Goal: Obtain resource: Download file/media

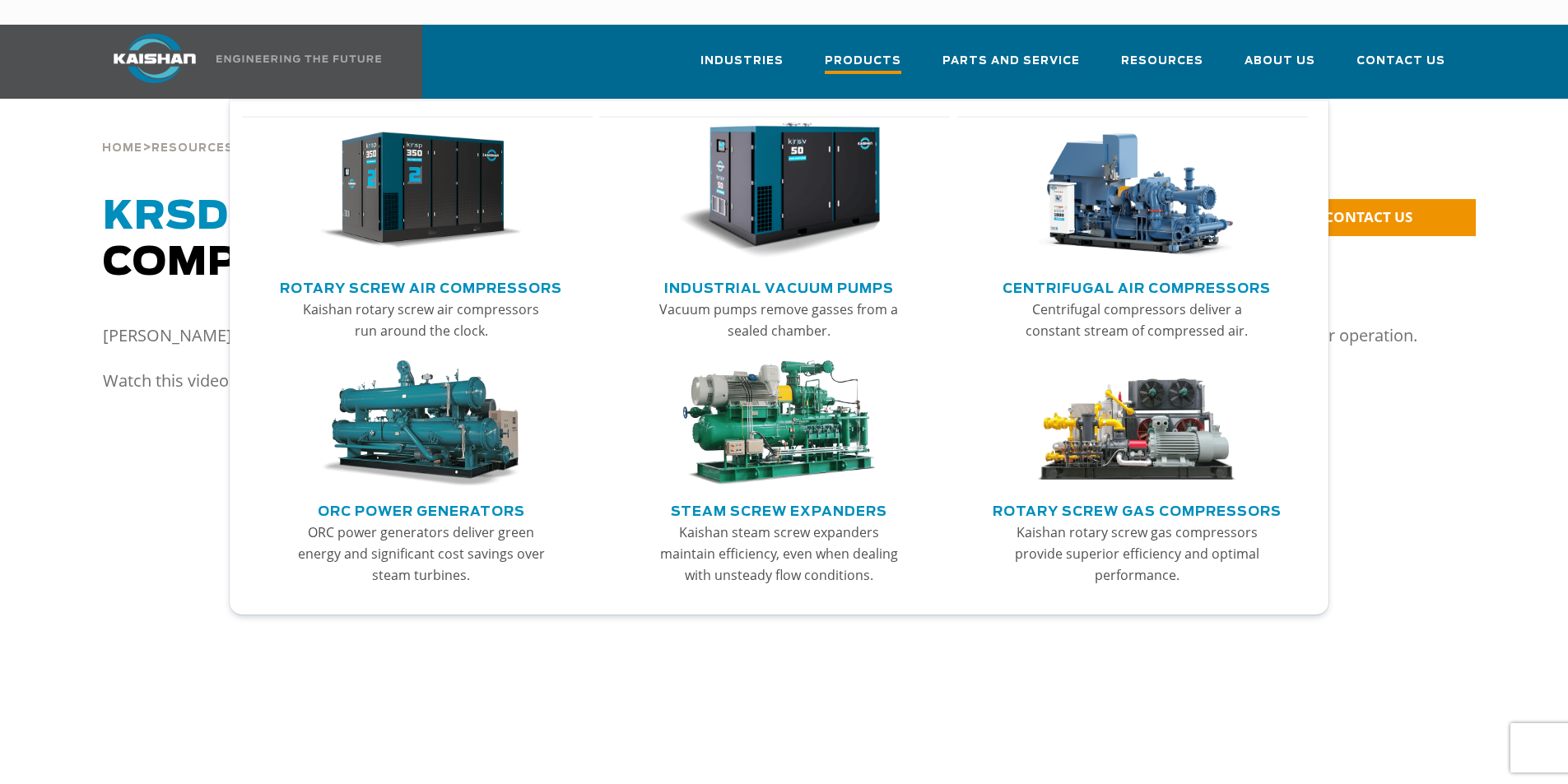
click at [891, 52] on span "Products" at bounding box center [863, 63] width 77 height 23
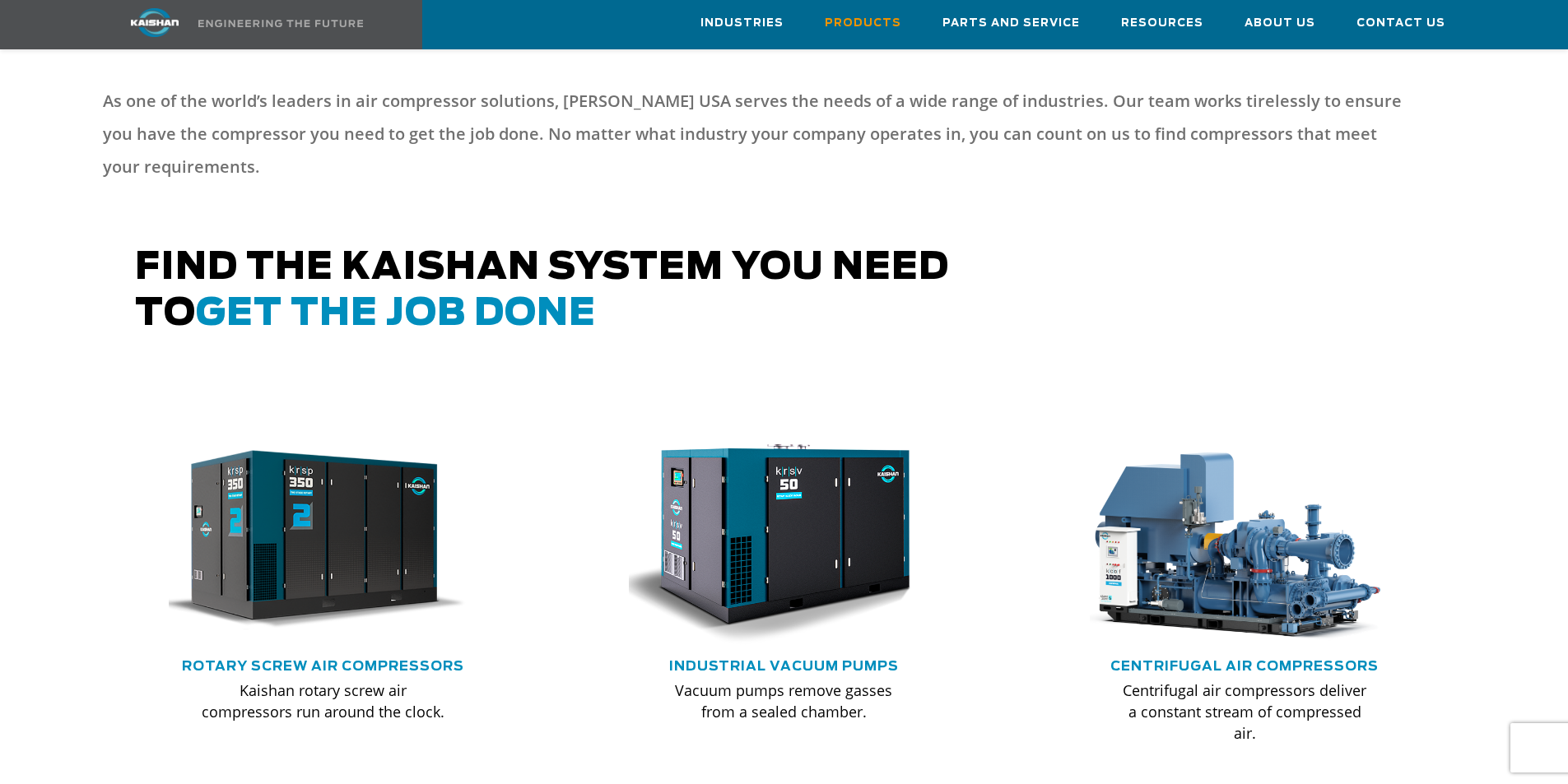
scroll to position [814, 0]
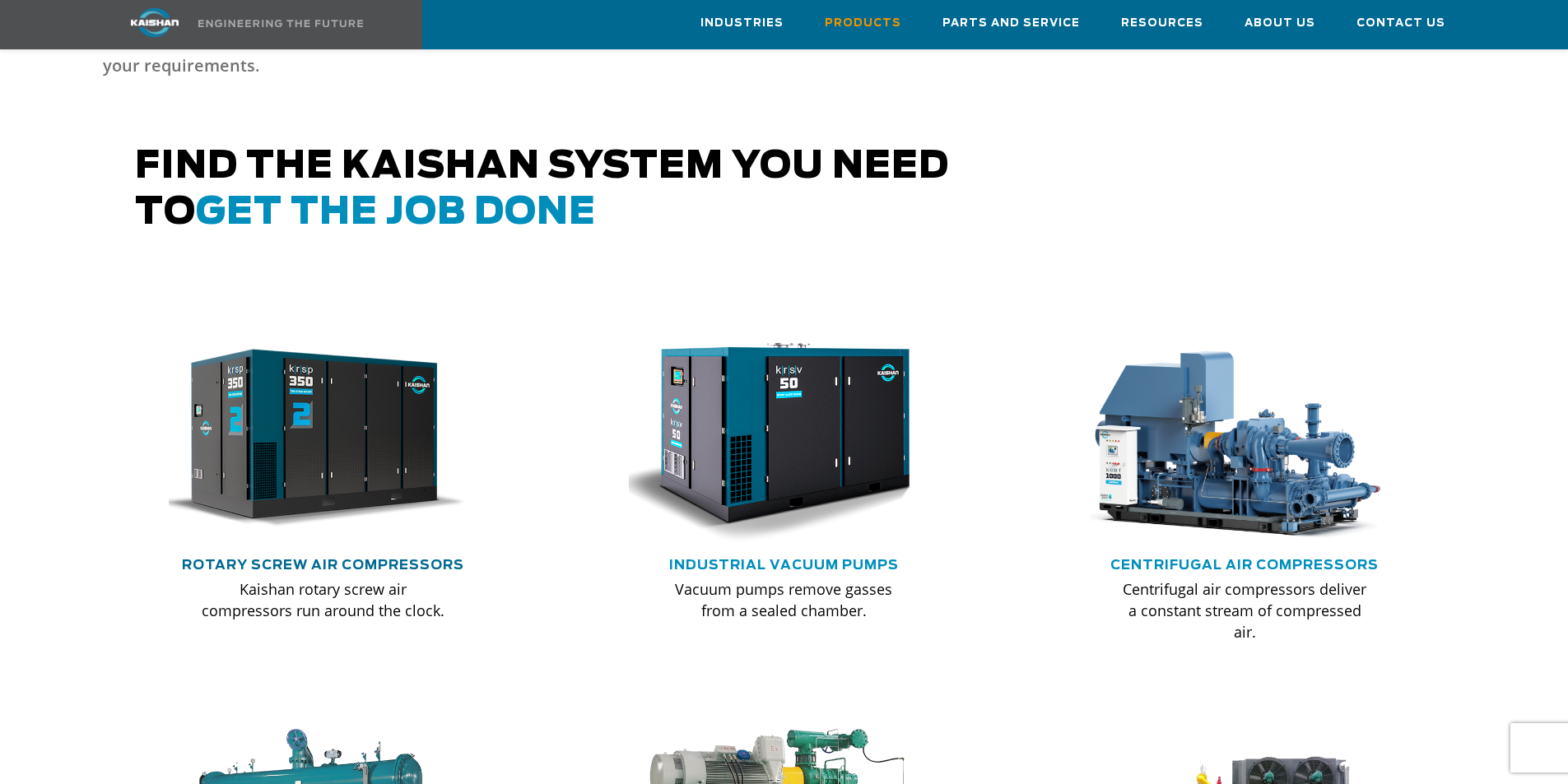
click at [315, 558] on link "Rotary Screw Air Compressors" at bounding box center [322, 564] width 282 height 13
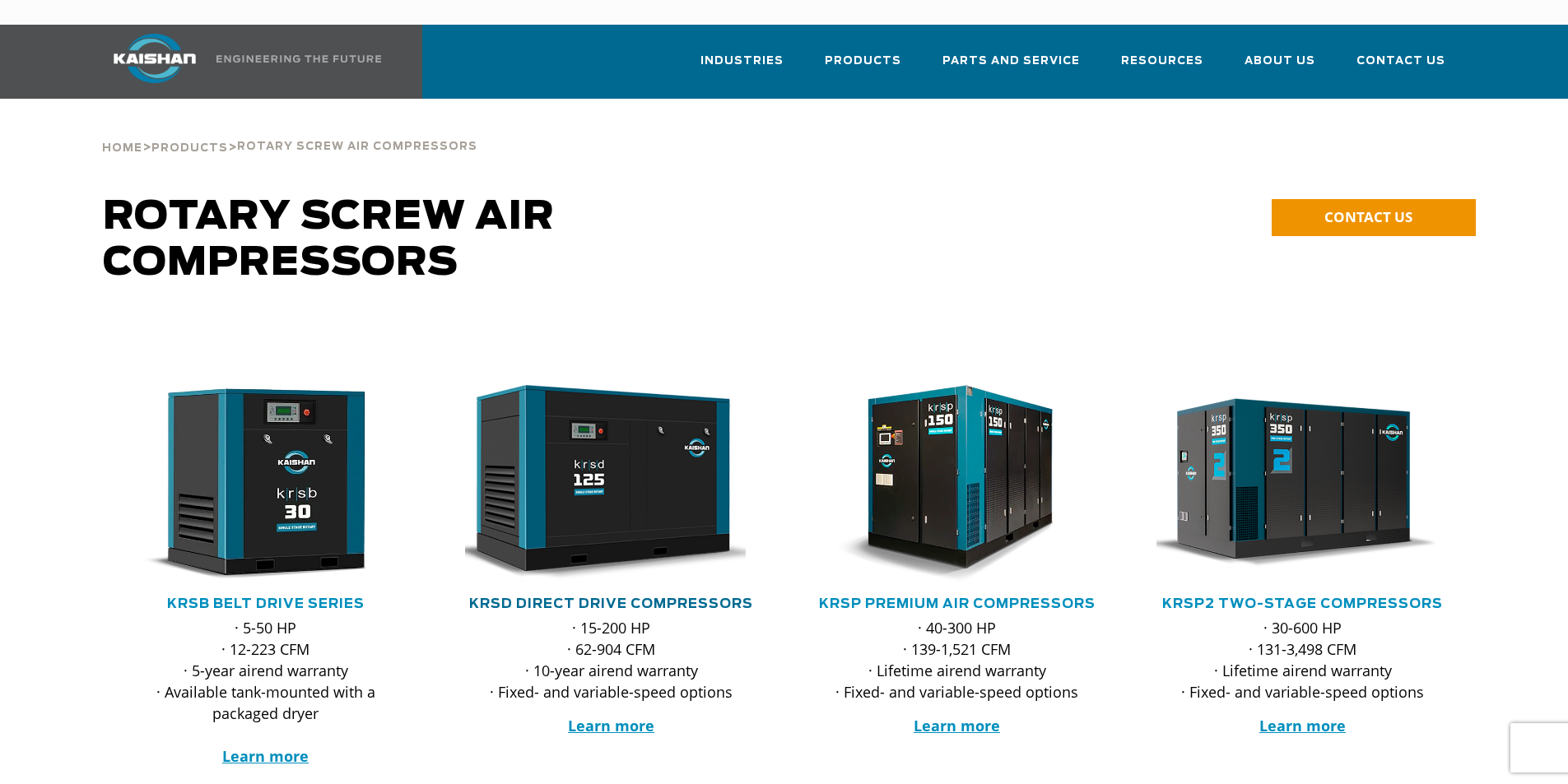
click at [573, 597] on link "KRSD Direct Drive Compressors" at bounding box center [610, 603] width 284 height 13
click at [218, 597] on link "KRSB Belt Drive Series" at bounding box center [265, 603] width 198 height 13
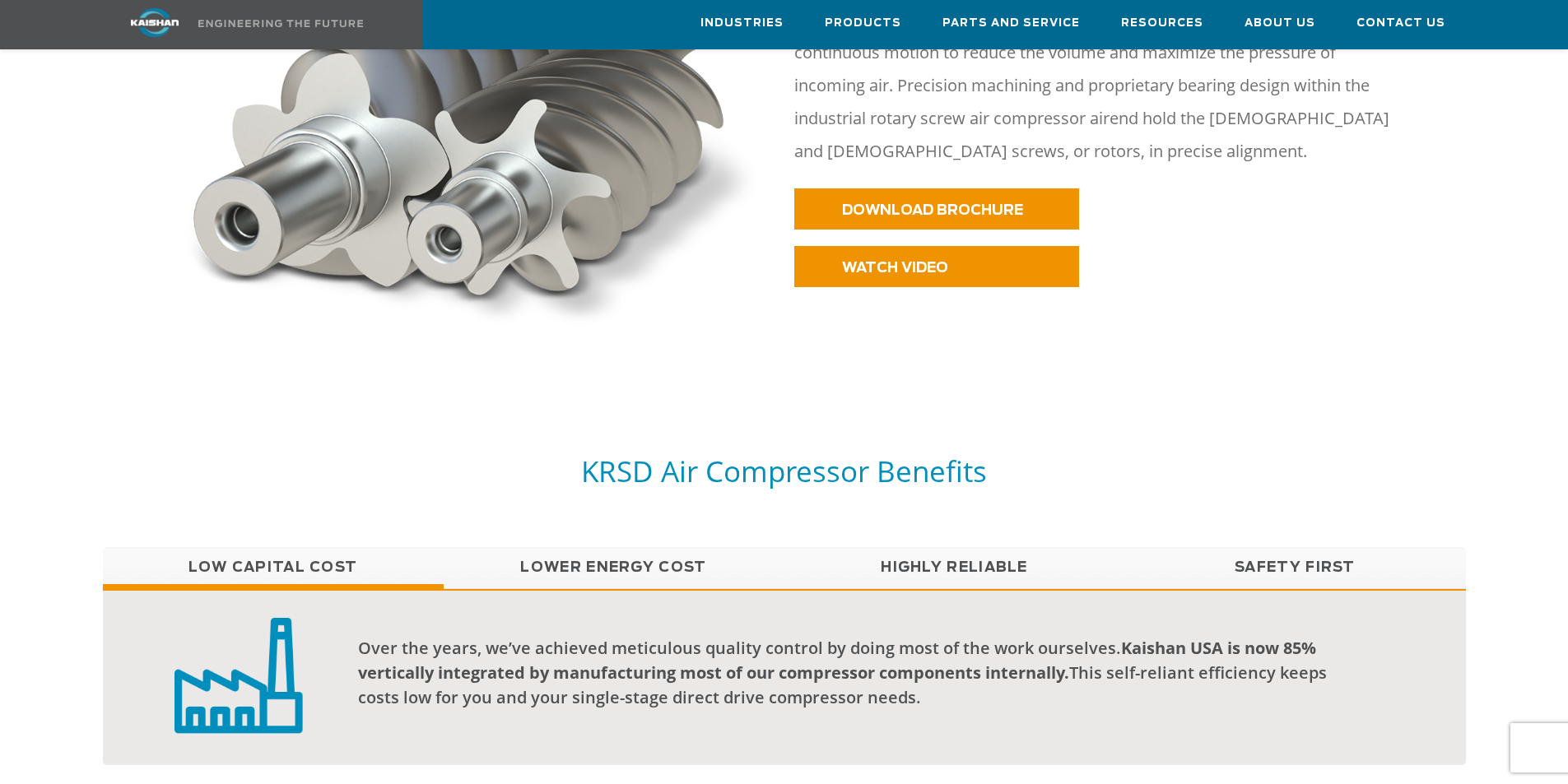
scroll to position [989, 0]
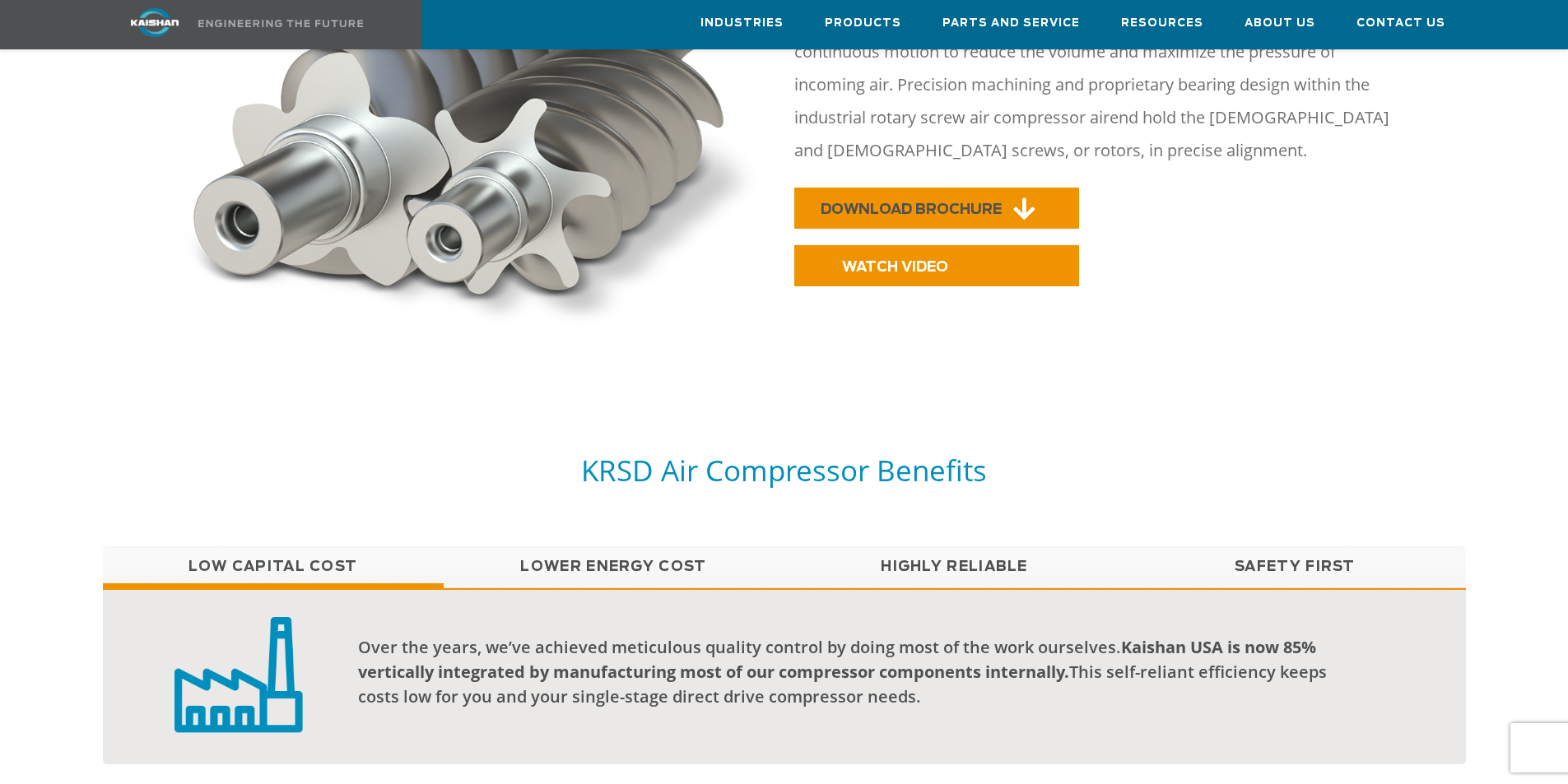
click at [929, 202] on span "DOWNLOAD BROCHURE" at bounding box center [910, 209] width 181 height 14
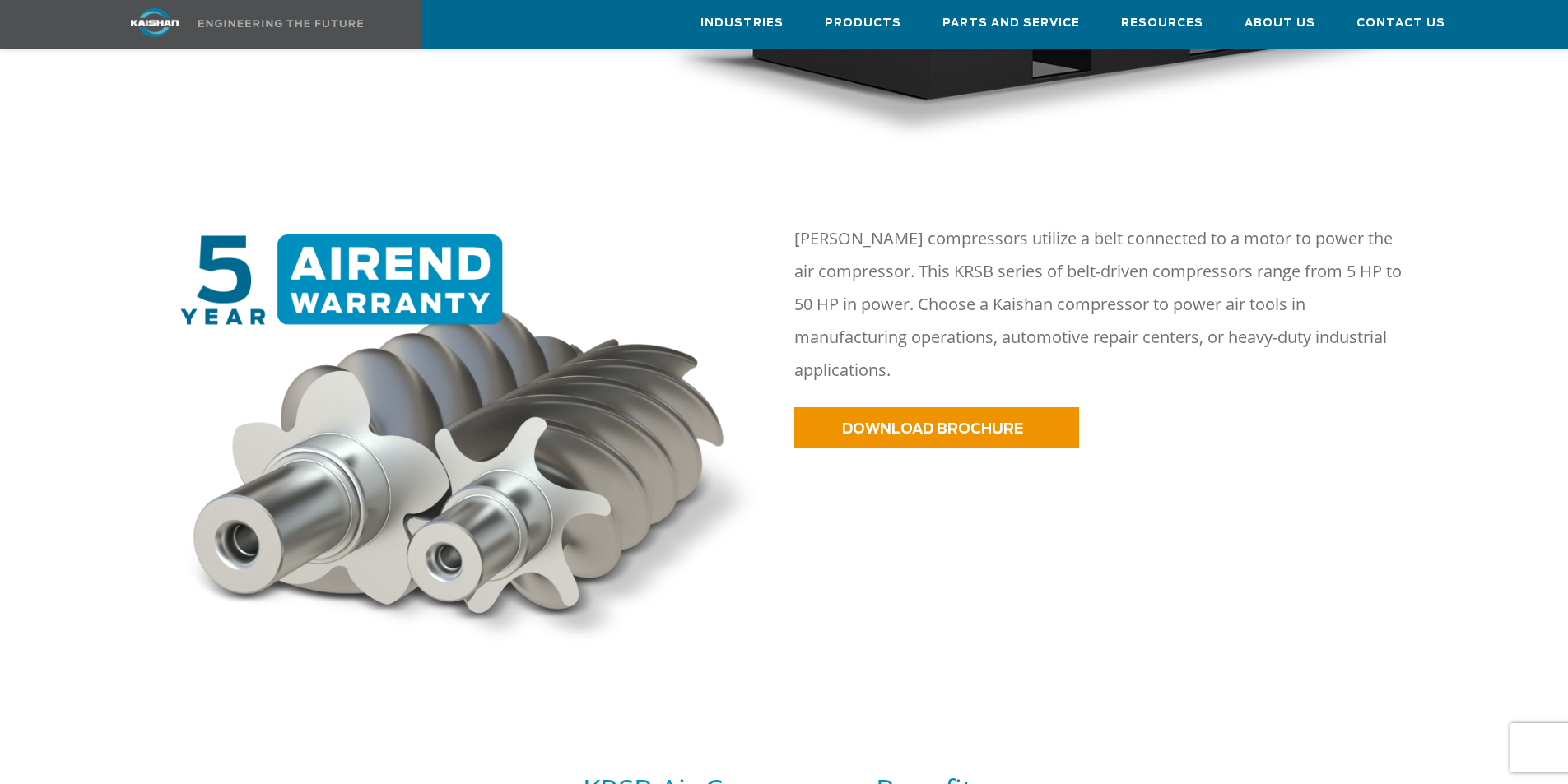
scroll to position [845, 0]
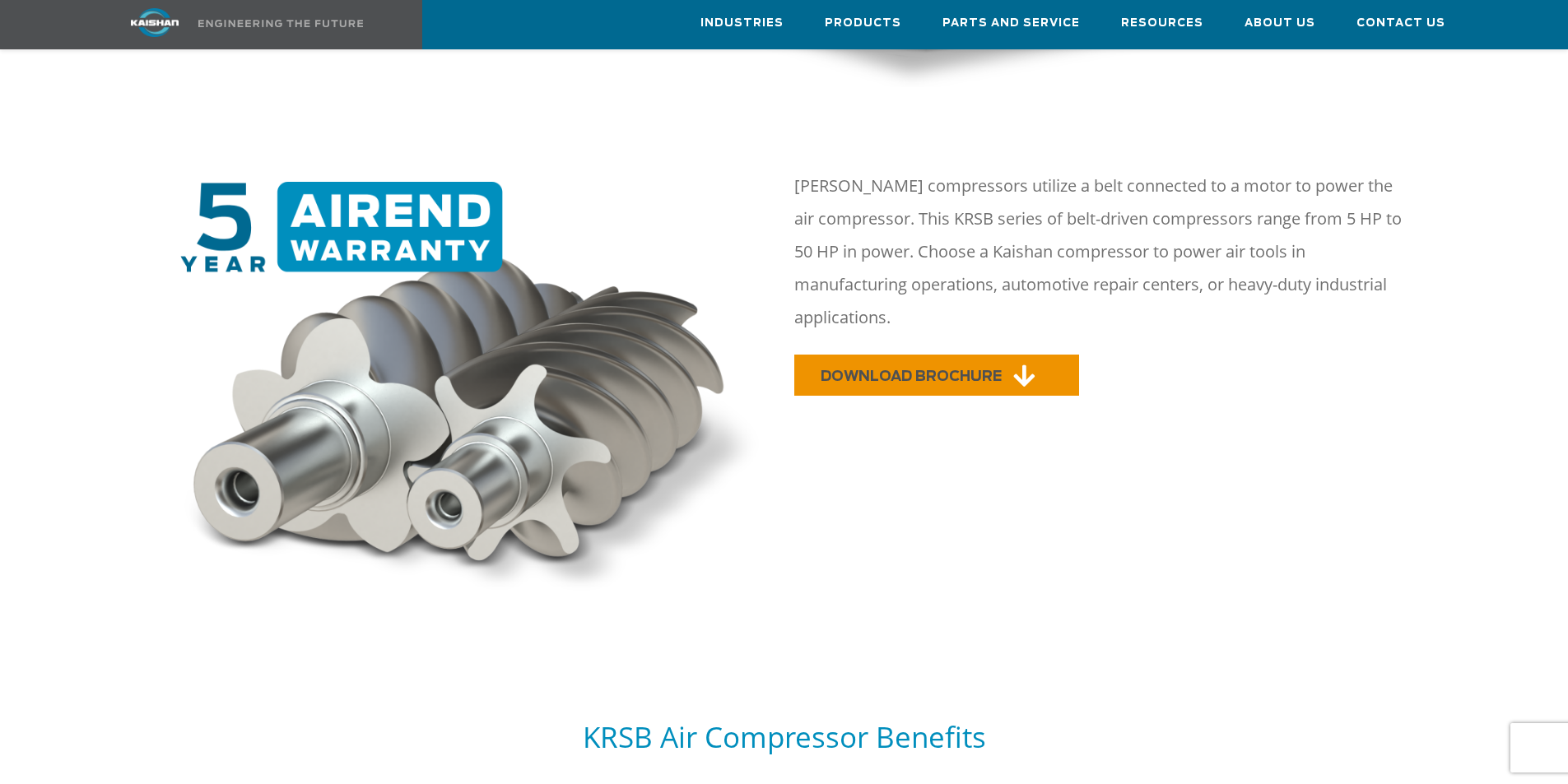
click at [903, 355] on link "DOWNLOAD BROCHURE" at bounding box center [937, 375] width 285 height 41
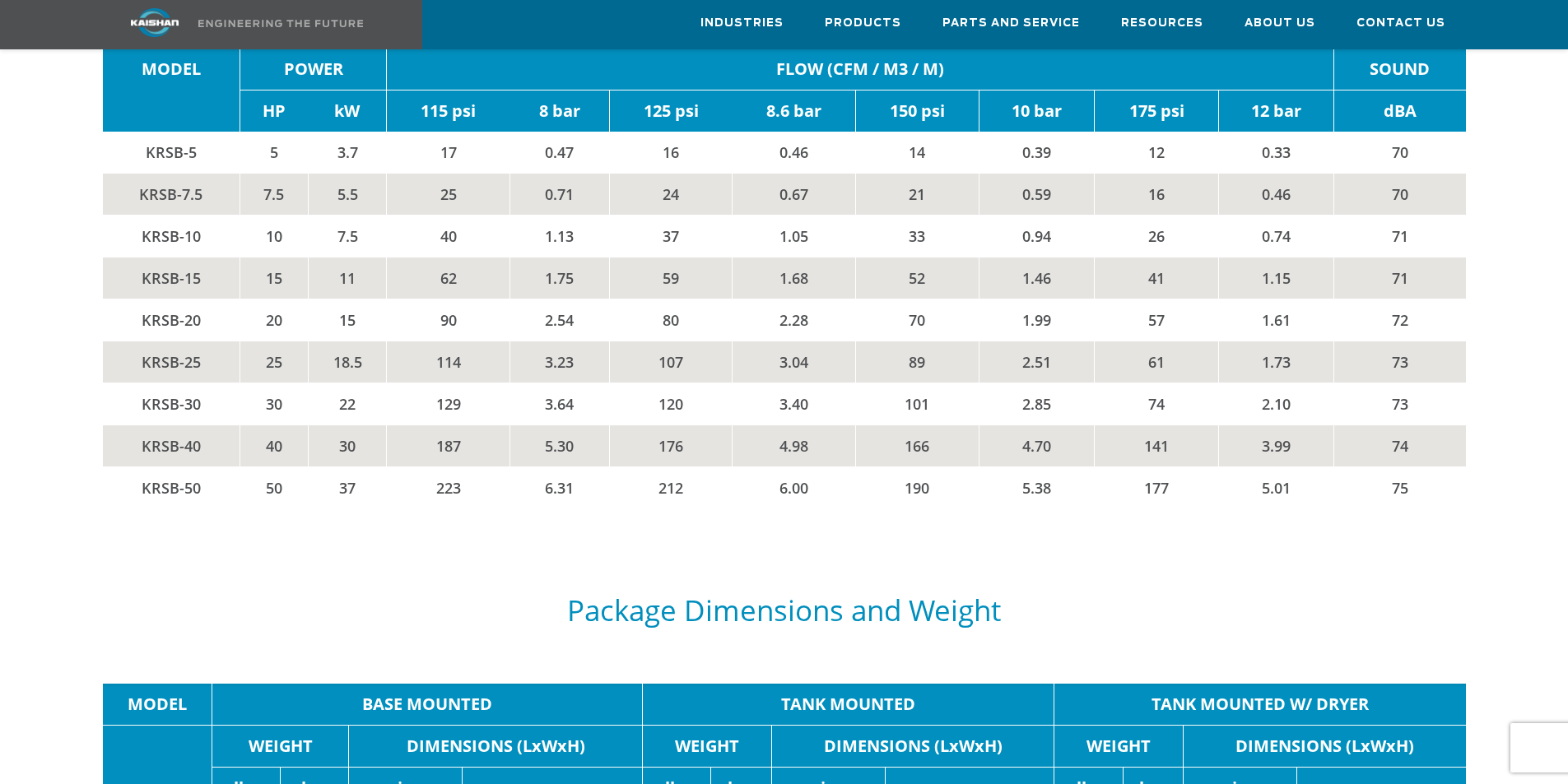
scroll to position [2969, 0]
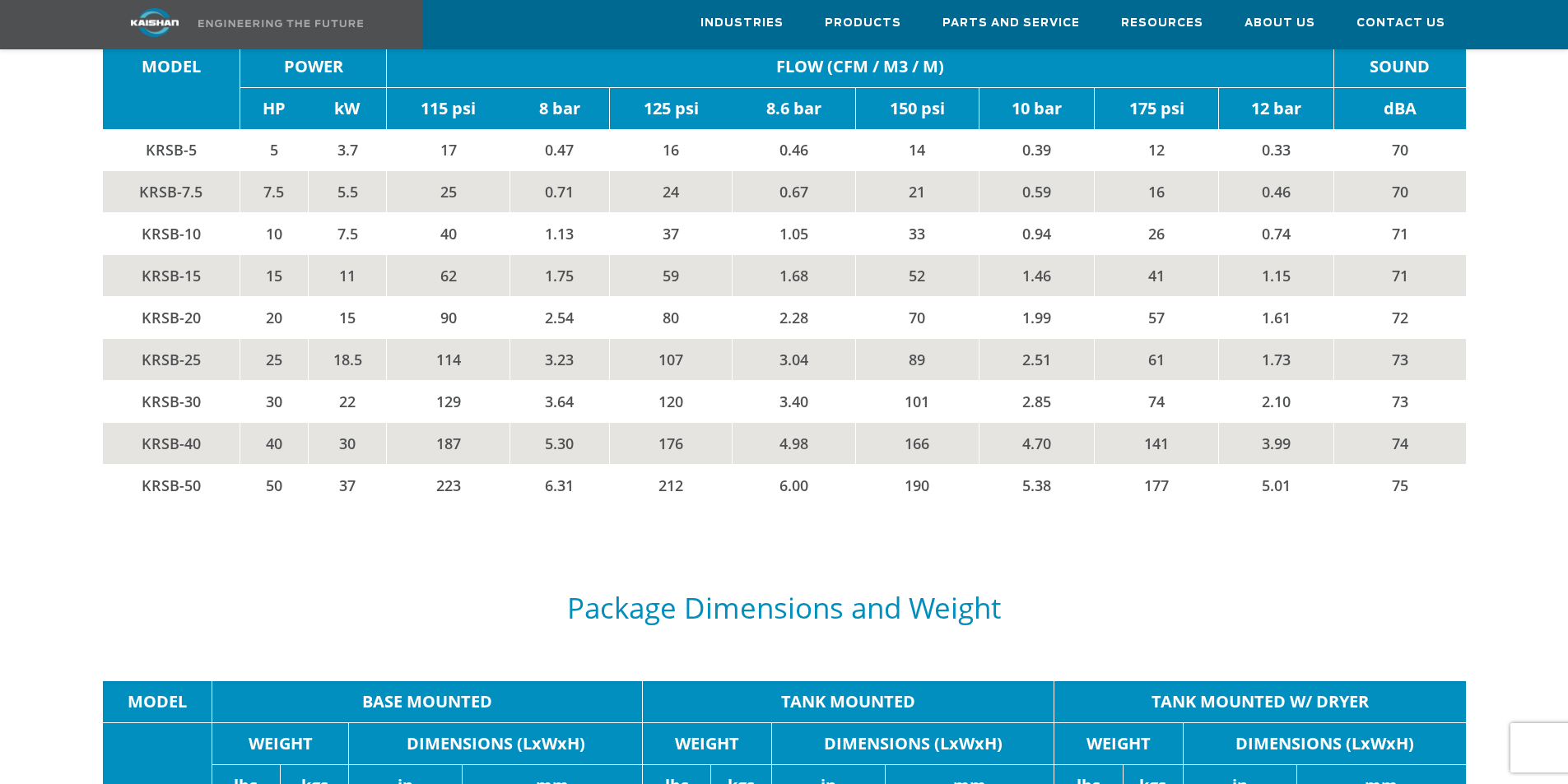
click at [81, 460] on div at bounding box center [784, 228] width 1442 height 623
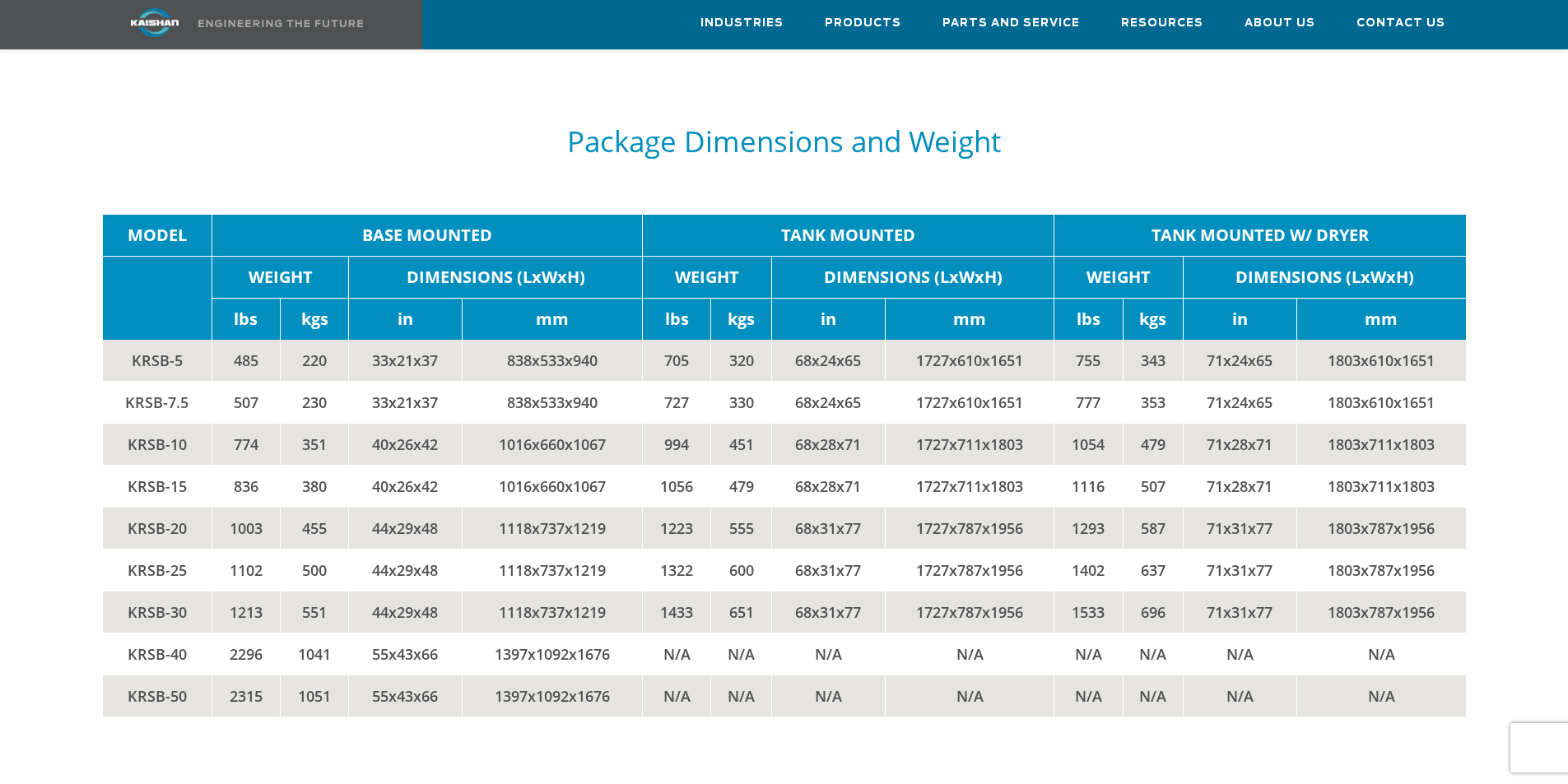
scroll to position [3437, 0]
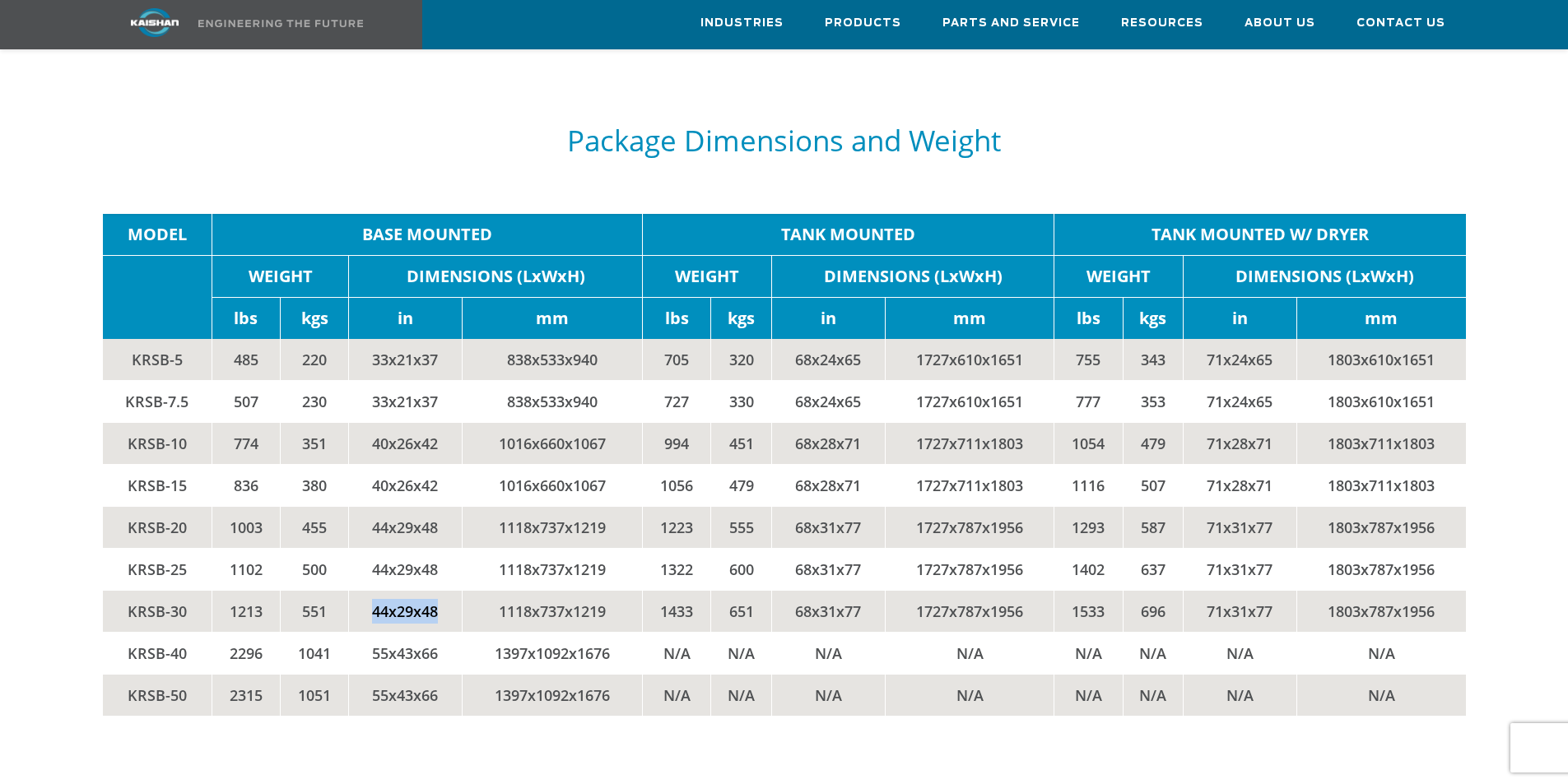
drag, startPoint x: 438, startPoint y: 585, endPoint x: 368, endPoint y: 585, distance: 70.0
click at [368, 589] on td "44x29x48" at bounding box center [406, 610] width 114 height 42
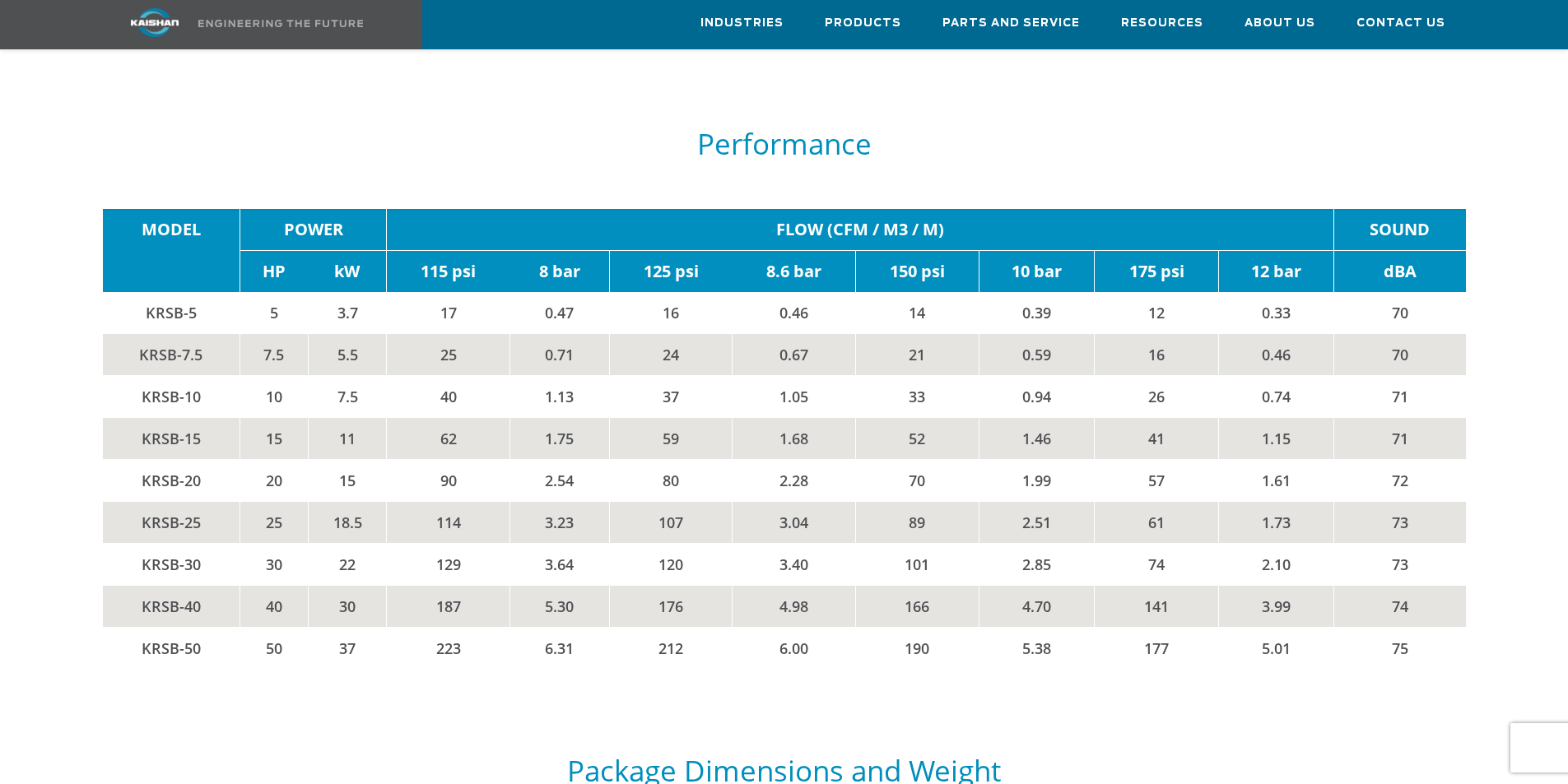
scroll to position [2806, 0]
